Goal: Check status: Check status

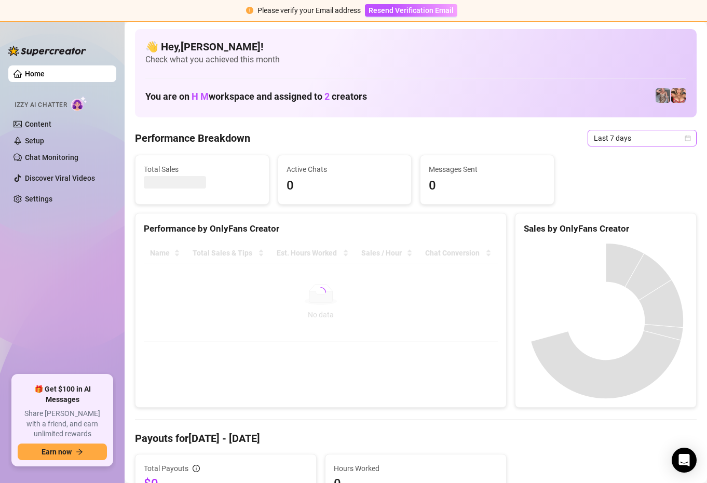
click at [653, 141] on span "Last 7 days" at bounding box center [642, 138] width 97 height 16
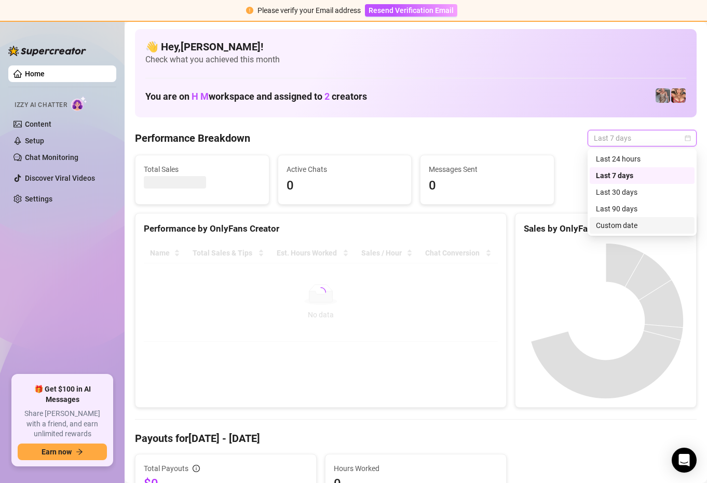
click at [610, 226] on div "Custom date" at bounding box center [642, 225] width 92 height 11
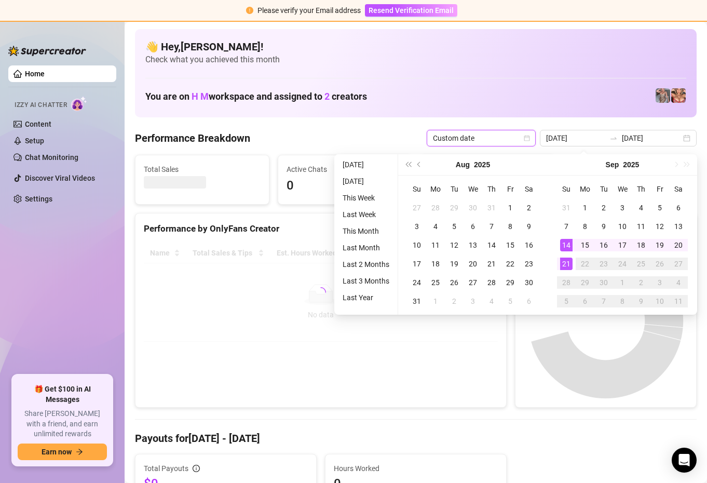
type input "[DATE]"
click at [570, 261] on div "21" at bounding box center [566, 263] width 12 height 12
type input "[DATE]"
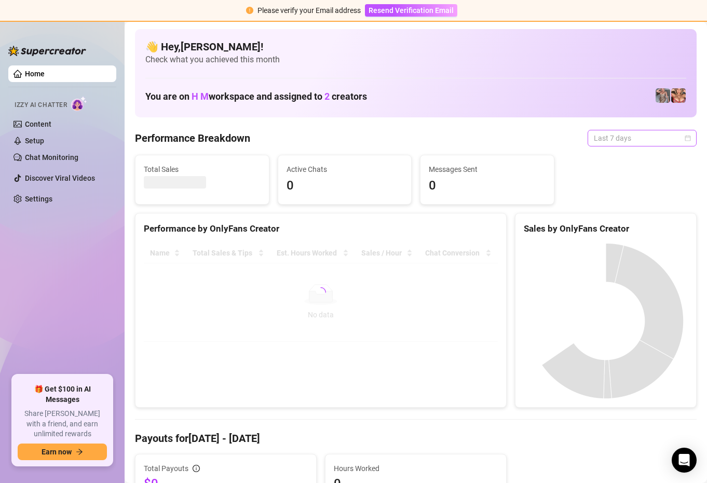
click at [658, 137] on span "Last 7 days" at bounding box center [642, 138] width 97 height 16
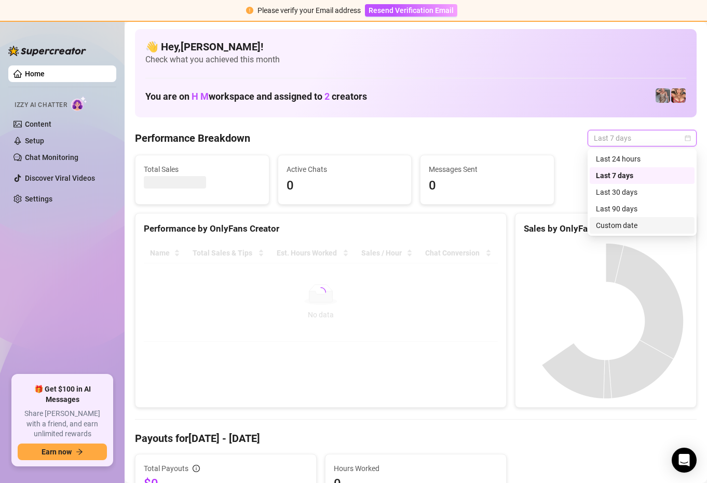
click at [631, 222] on div "Custom date" at bounding box center [642, 225] width 92 height 11
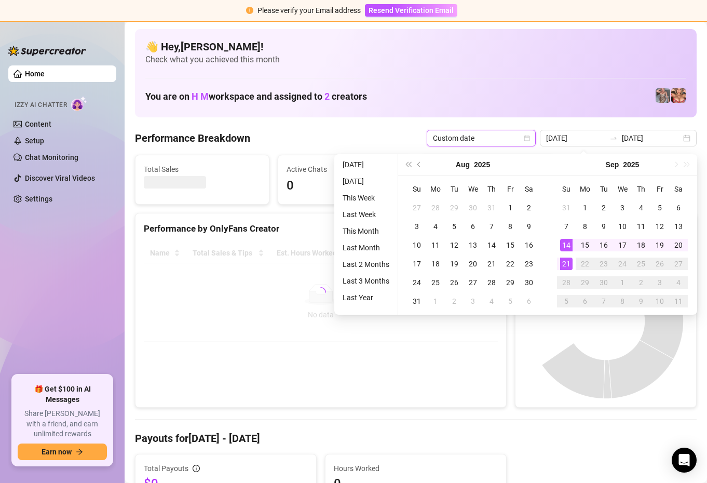
type input "[DATE]"
click at [568, 262] on div "21" at bounding box center [566, 263] width 12 height 12
type input "[DATE]"
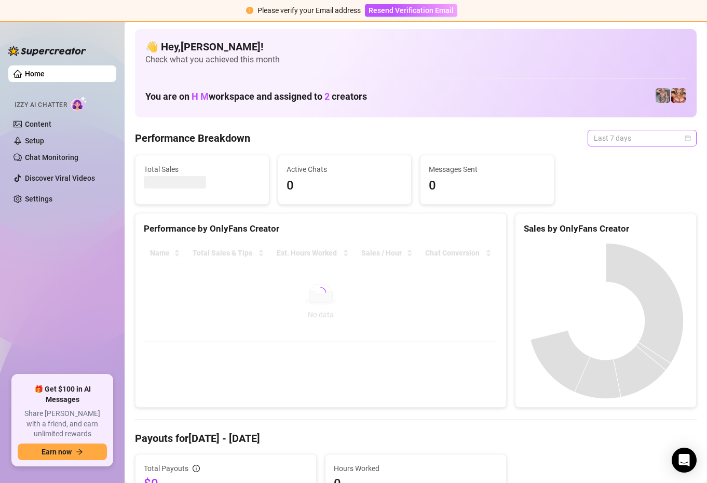
click at [673, 139] on span "Last 7 days" at bounding box center [642, 138] width 97 height 16
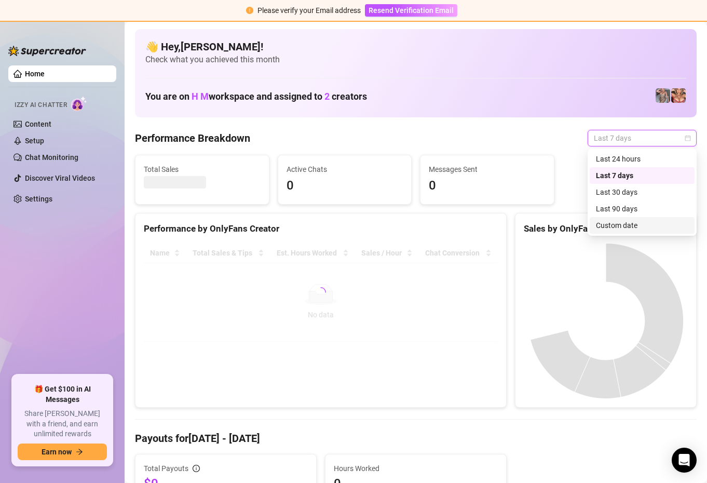
click at [611, 229] on div "Custom date" at bounding box center [642, 225] width 92 height 11
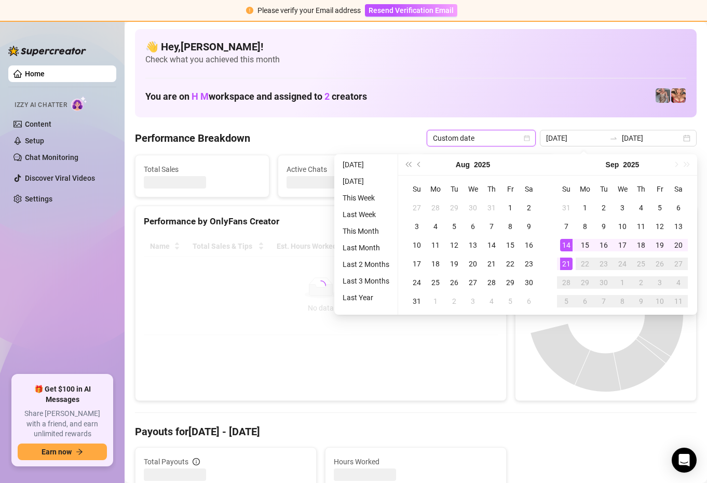
type input "[DATE]"
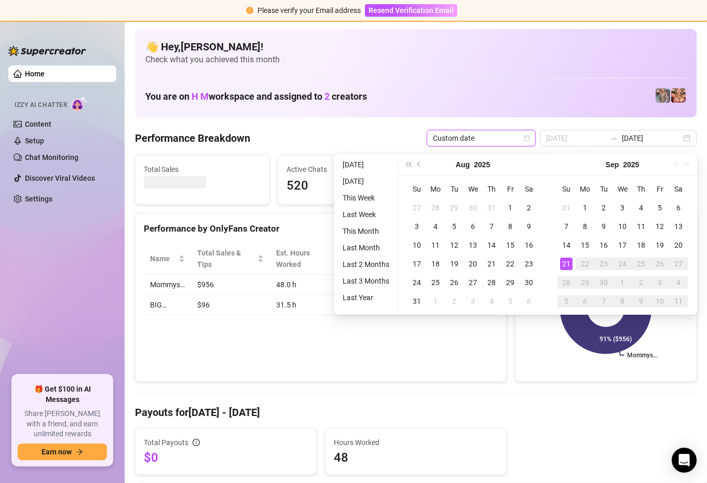
click at [564, 260] on div "21" at bounding box center [566, 263] width 12 height 12
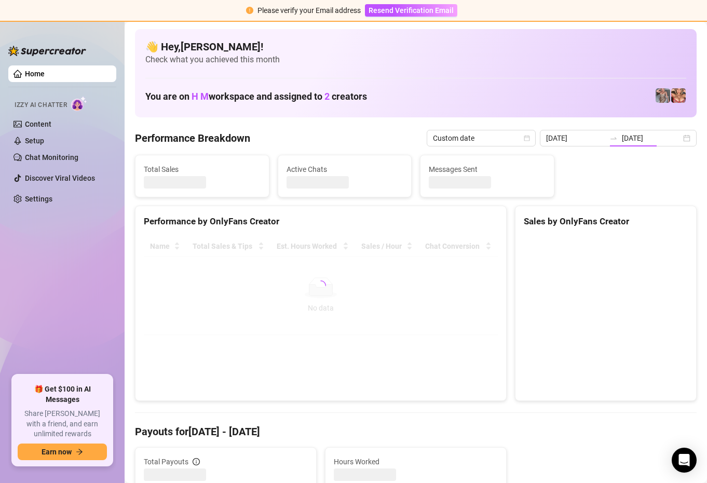
type input "[DATE]"
